Goal: Information Seeking & Learning: Learn about a topic

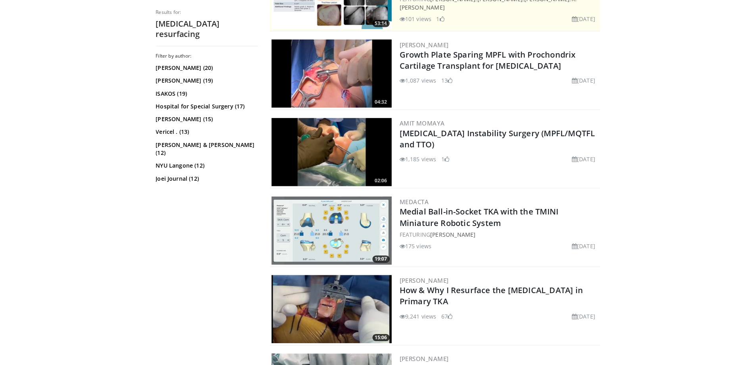
scroll to position [75, 0]
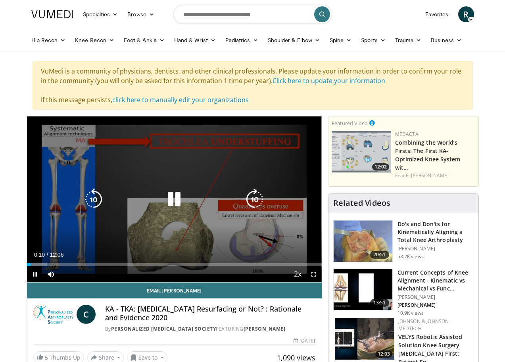
click at [163, 206] on icon "Video Player" at bounding box center [174, 199] width 22 height 22
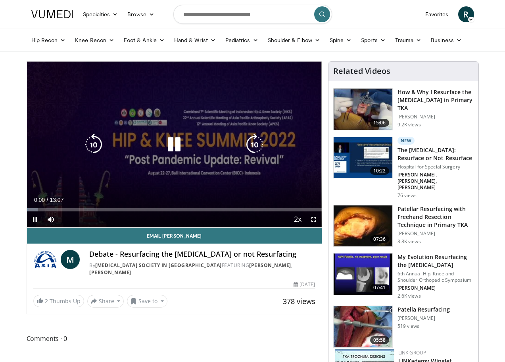
click at [163, 154] on icon "Video Player" at bounding box center [174, 144] width 22 height 22
